Goal: Task Accomplishment & Management: Manage account settings

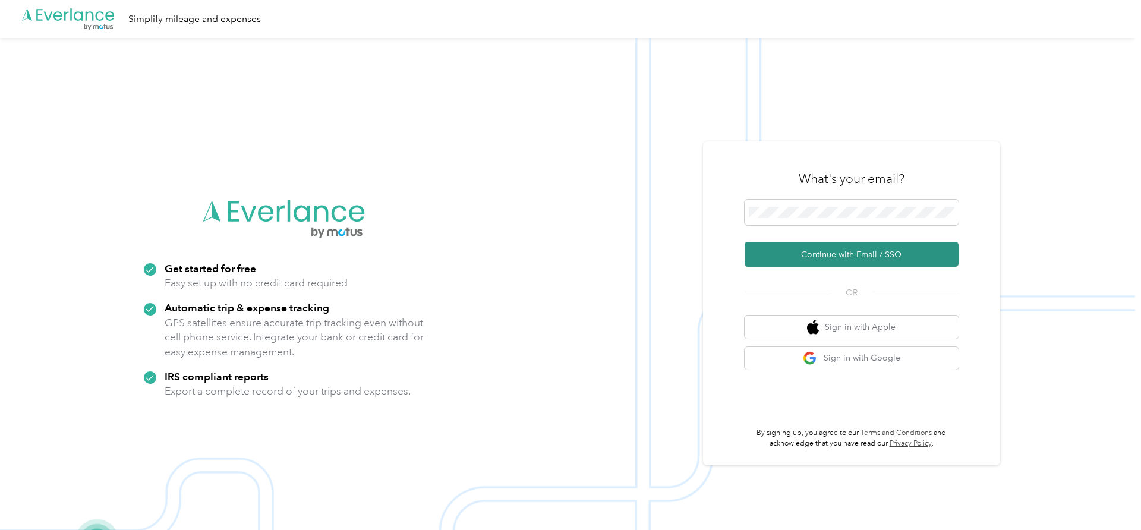
click at [844, 252] on button "Continue with Email / SSO" at bounding box center [851, 254] width 214 height 25
click at [837, 253] on button "Continue with Email / SSO" at bounding box center [851, 254] width 214 height 25
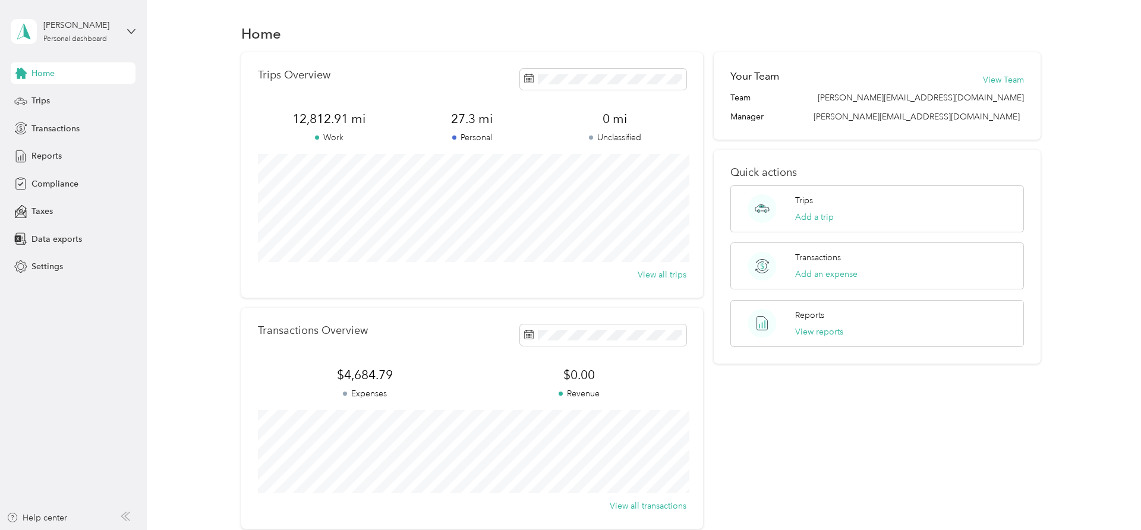
click at [170, 59] on div "Trips Overview 12,812.91 mi Work 27.3 mi Personal 0 mi Unclassified View all tr…" at bounding box center [640, 290] width 959 height 476
click at [50, 103] on div "Trips" at bounding box center [73, 100] width 125 height 21
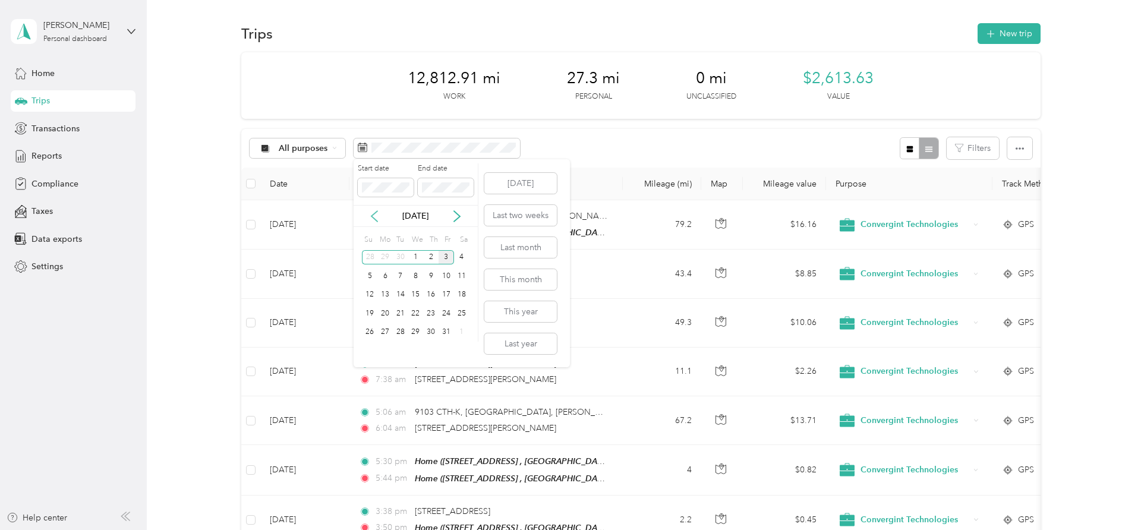
click at [368, 214] on icon at bounding box center [374, 216] width 12 height 12
click at [384, 258] on div "1" at bounding box center [384, 257] width 15 height 15
click at [396, 331] on div "30" at bounding box center [400, 332] width 15 height 15
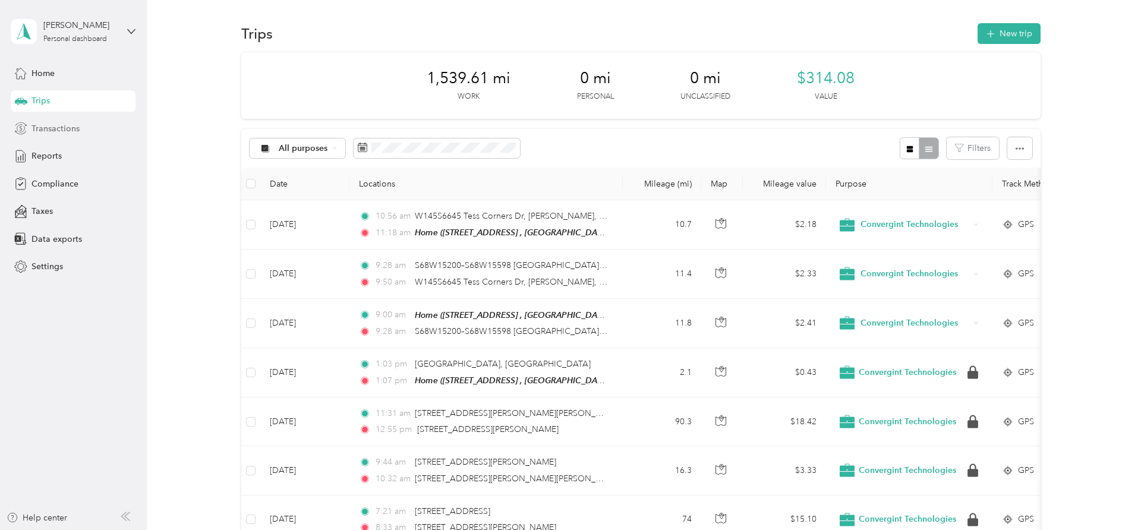
click at [52, 127] on span "Transactions" at bounding box center [55, 128] width 48 height 12
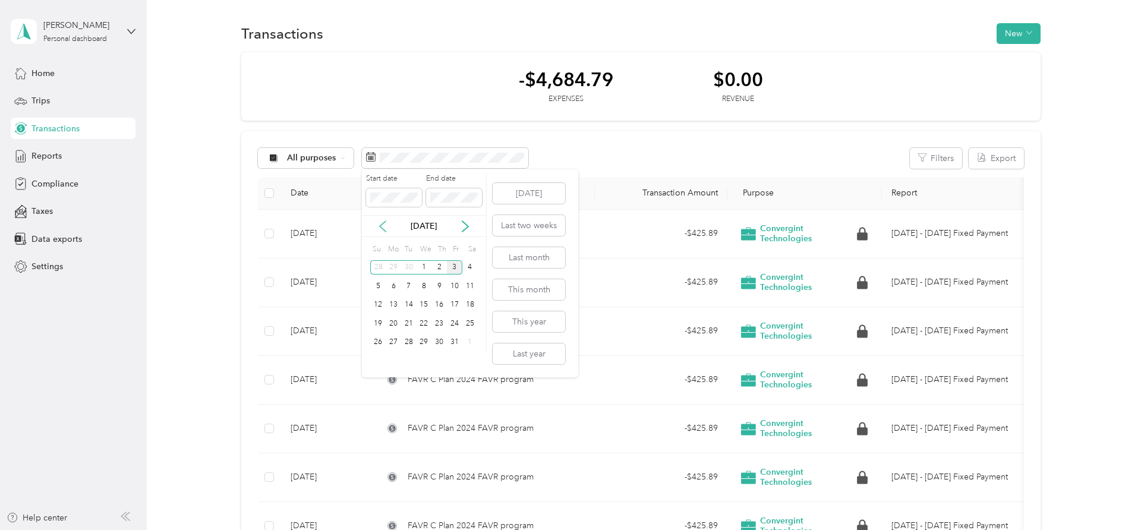
click at [382, 228] on icon at bounding box center [383, 226] width 12 height 12
click at [394, 269] on div "1" at bounding box center [393, 267] width 15 height 15
click at [412, 341] on div "30" at bounding box center [408, 342] width 15 height 15
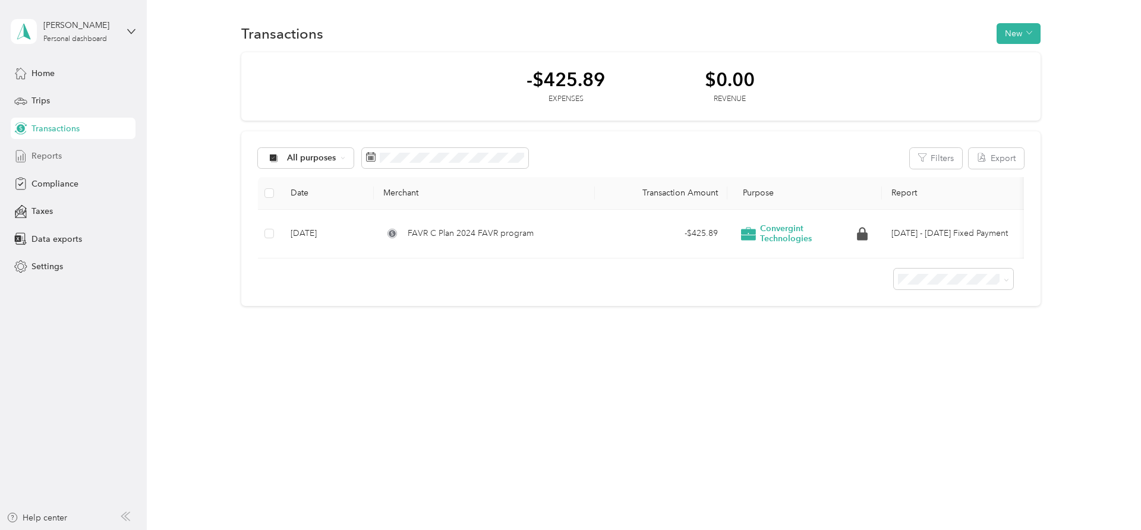
click at [57, 154] on span "Reports" at bounding box center [46, 156] width 30 height 12
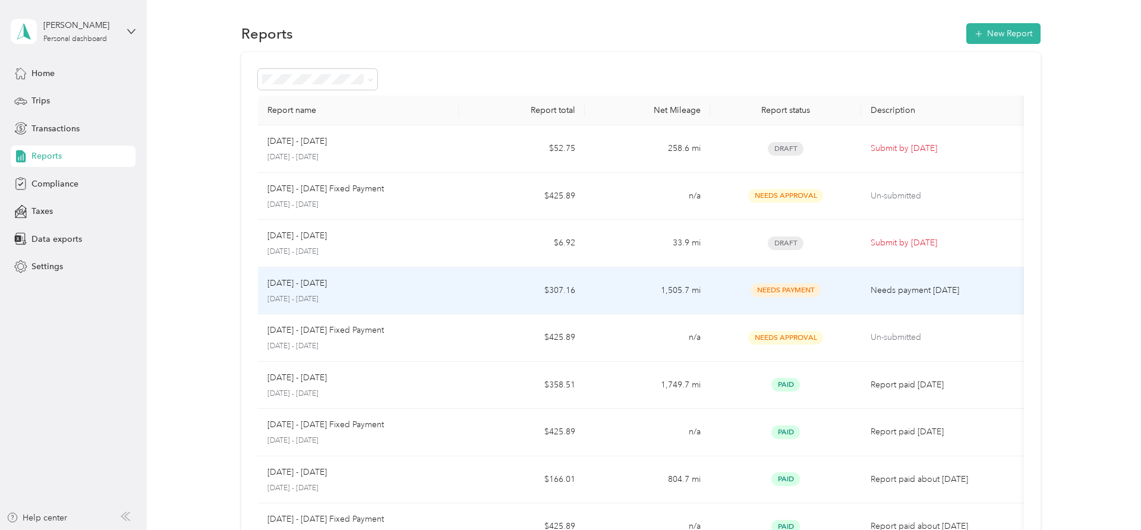
click at [763, 293] on span "Needs Payment" at bounding box center [785, 290] width 70 height 14
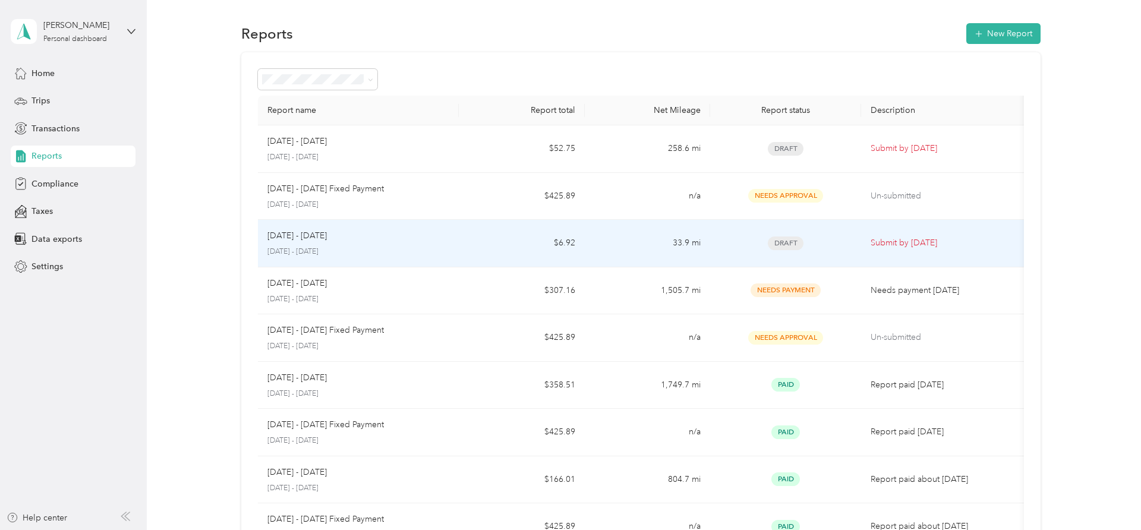
click at [365, 247] on p "[DATE] - [DATE]" at bounding box center [358, 252] width 182 height 11
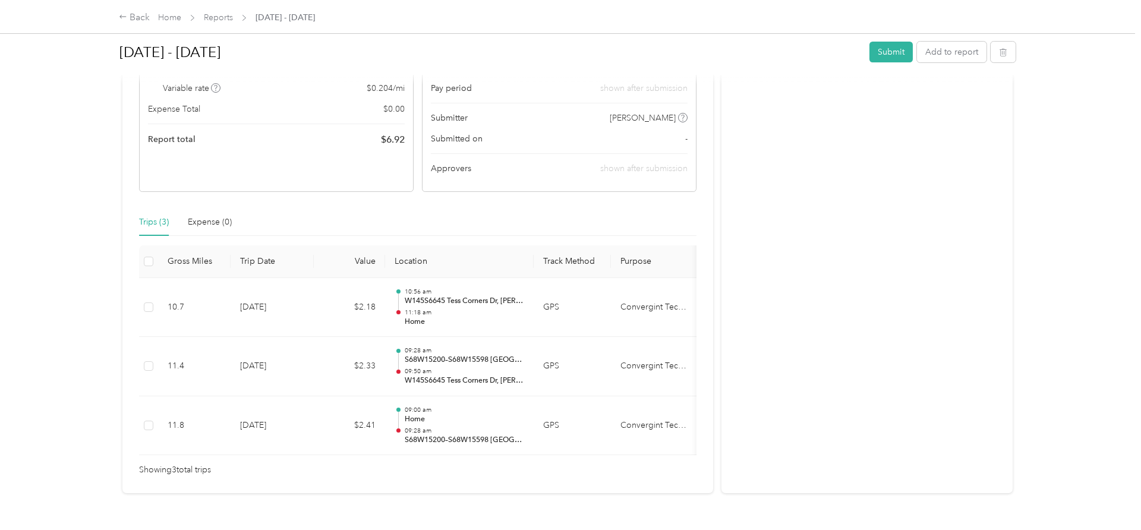
scroll to position [198, 0]
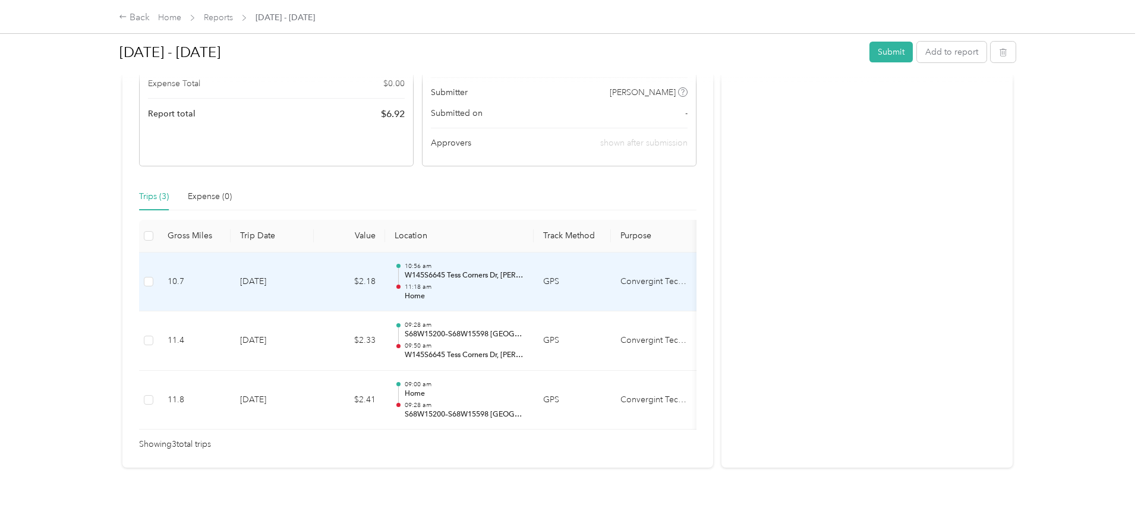
click at [449, 274] on p "W145S6645 Tess Corners Dr, [PERSON_NAME], [GEOGRAPHIC_DATA]" at bounding box center [465, 275] width 120 height 11
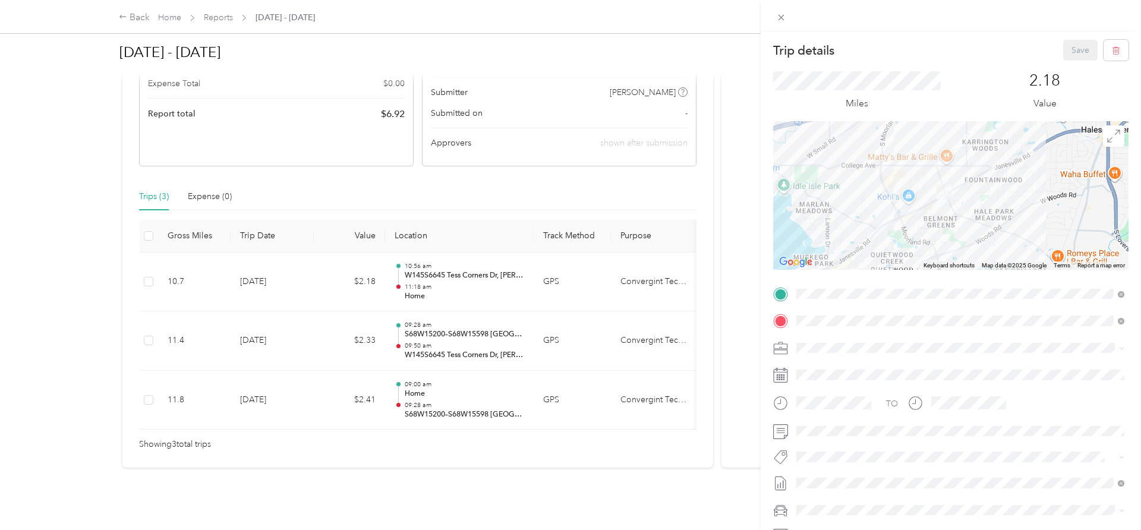
drag, startPoint x: 969, startPoint y: 166, endPoint x: 943, endPoint y: 226, distance: 64.9
click at [943, 226] on div at bounding box center [950, 195] width 355 height 149
click at [704, 179] on div "Trip details Save This trip cannot be edited because it is either under review,…" at bounding box center [570, 265] width 1141 height 530
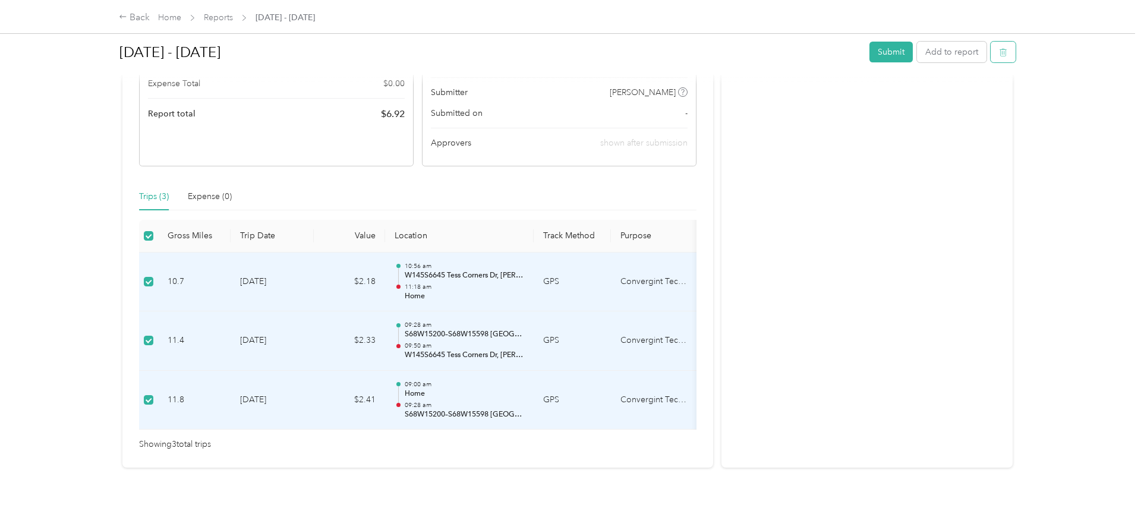
click at [1007, 52] on icon "button" at bounding box center [1003, 52] width 8 height 8
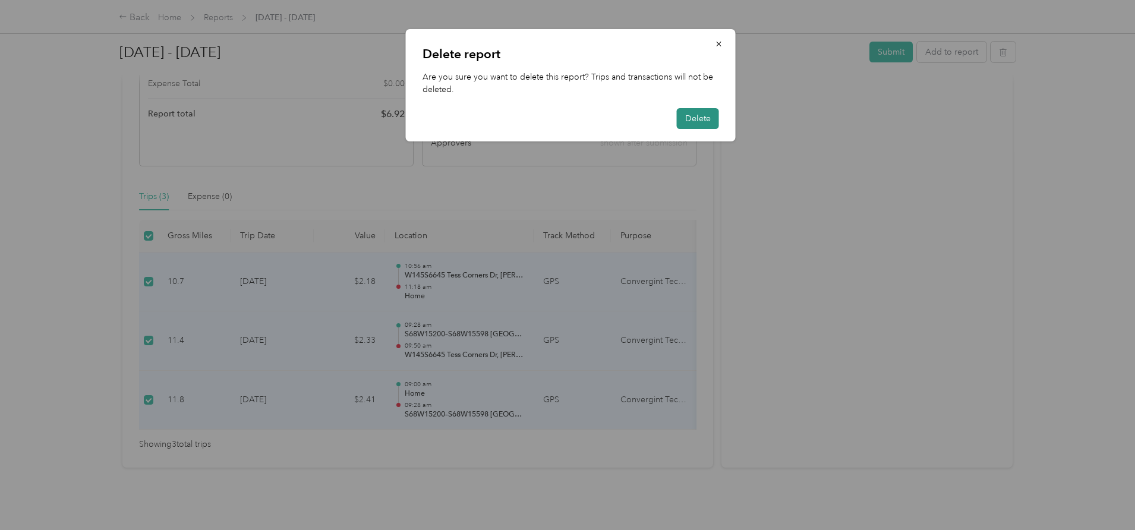
click at [693, 116] on button "Delete" at bounding box center [698, 118] width 42 height 21
